Goal: Transaction & Acquisition: Purchase product/service

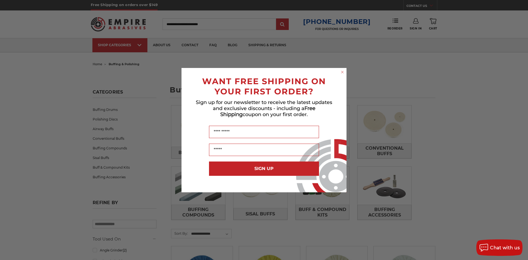
click at [341, 70] on circle "Close dialog" at bounding box center [342, 71] width 5 height 5
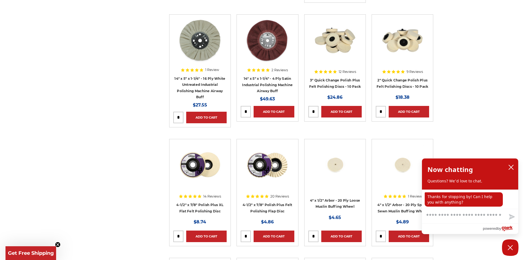
scroll to position [605, 0]
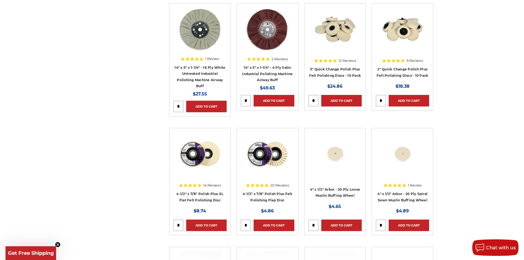
click at [269, 167] on img at bounding box center [267, 154] width 44 height 44
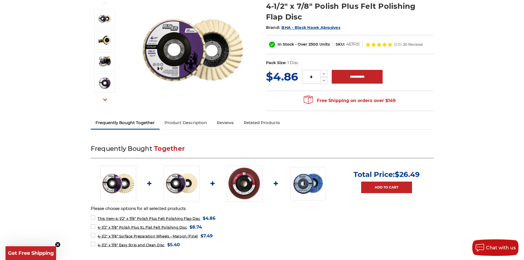
scroll to position [88, 0]
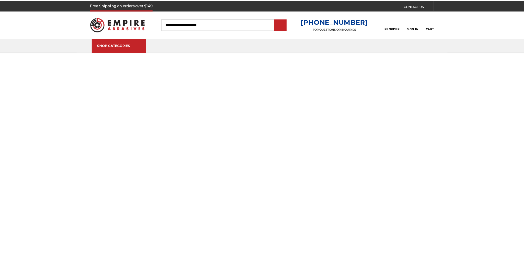
scroll to position [572, 0]
